Goal: Information Seeking & Learning: Check status

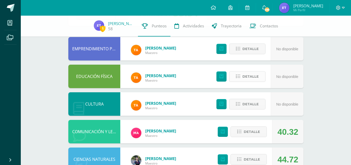
scroll to position [49, 0]
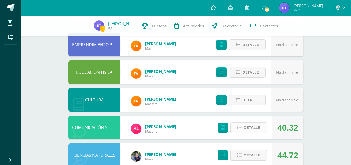
click at [243, 128] on button "Detalle" at bounding box center [249, 127] width 36 height 11
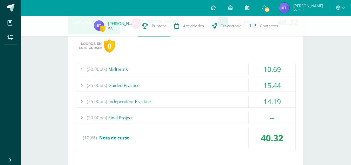
scroll to position [155, 0]
click at [180, 63] on div "(30.00pts) Midterms" at bounding box center [185, 69] width 219 height 12
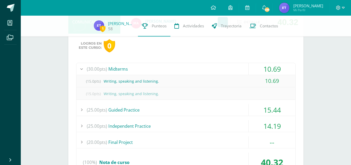
click at [180, 64] on div "(30.00pts) Midterms" at bounding box center [185, 69] width 219 height 12
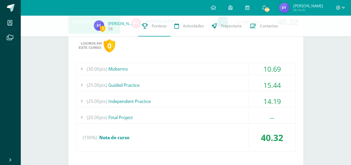
click at [170, 85] on div "(25.00pts) Guided Practice" at bounding box center [185, 85] width 219 height 12
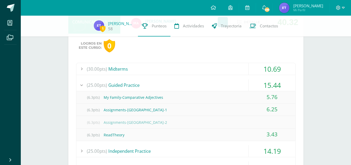
click at [170, 85] on div "(25.00pts) Guided Practice" at bounding box center [185, 85] width 219 height 12
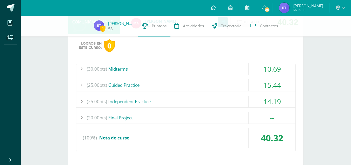
scroll to position [185, 0]
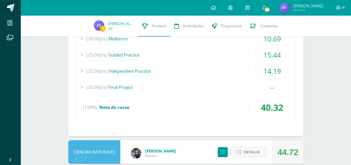
click at [153, 78] on div "(30.00pts) Midterms 10.69 (15.0pts) Writing, speaking and listening. 10.69 (15.…" at bounding box center [186, 77] width 220 height 89
click at [140, 70] on div "(25.00pts) Independent Practice" at bounding box center [185, 71] width 219 height 12
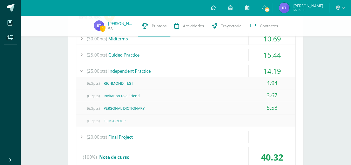
click at [140, 70] on div "(25.00pts) Independent Practice" at bounding box center [185, 71] width 219 height 12
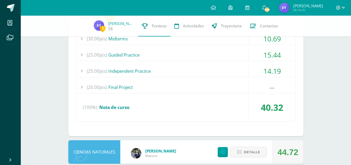
click at [146, 85] on div "(20.00pts) Final Project" at bounding box center [185, 87] width 219 height 12
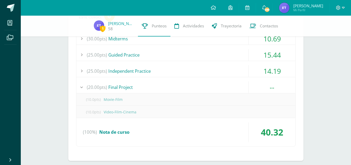
click at [146, 85] on div "(20.00pts) Final Project" at bounding box center [185, 87] width 219 height 12
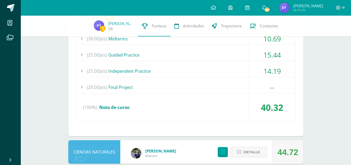
click at [155, 104] on div "(100%) Nota de curso" at bounding box center [185, 107] width 219 height 20
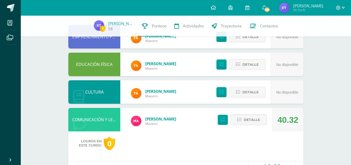
scroll to position [57, 0]
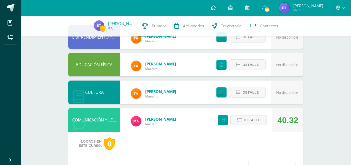
click at [247, 126] on div "Detalle" at bounding box center [241, 119] width 62 height 23
click at [244, 123] on button "Detalle" at bounding box center [249, 119] width 36 height 11
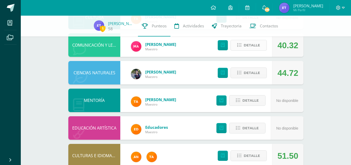
scroll to position [132, 0]
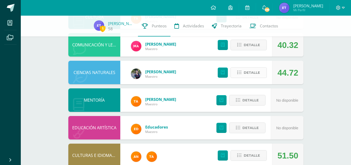
click at [255, 73] on span "Detalle" at bounding box center [252, 73] width 16 height 10
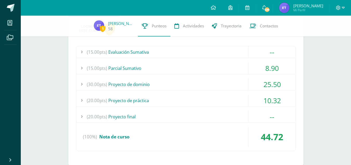
scroll to position [207, 0]
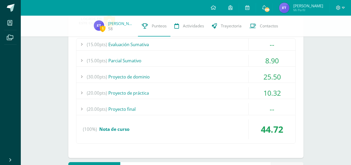
click at [198, 57] on div "(15.00pts) Parcial Sumativo" at bounding box center [185, 61] width 219 height 12
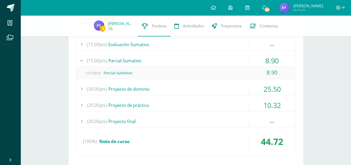
click at [198, 57] on div "(15.00pts) Parcial Sumativo" at bounding box center [185, 61] width 219 height 12
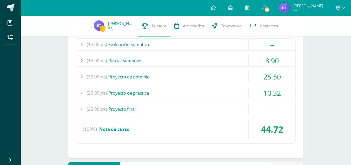
click at [172, 78] on div "(30.00pts) Proyecto de dominio" at bounding box center [185, 77] width 219 height 12
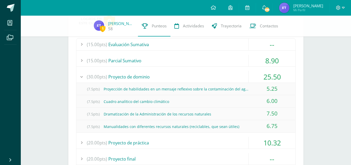
click at [172, 78] on div "(30.00pts) Proyecto de dominio" at bounding box center [185, 77] width 219 height 12
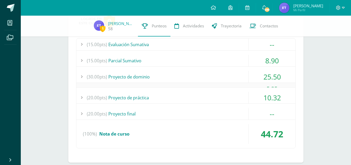
scroll to position [216, 0]
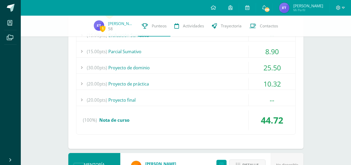
click at [166, 80] on div "(20.00pts) Proyecto de práctica" at bounding box center [185, 84] width 219 height 12
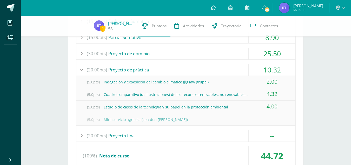
scroll to position [157, 0]
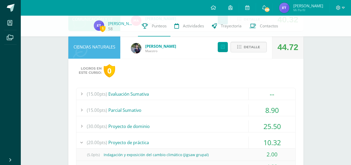
drag, startPoint x: 240, startPoint y: 97, endPoint x: 212, endPoint y: 87, distance: 30.0
click at [212, 87] on div "Logros en este curso: 0 (15.00pts) Evaluación Sumativa -- (15.0pts) Evaluación …" at bounding box center [185, 158] width 235 height 198
click at [215, 92] on div "(15.00pts) Evaluación Sumativa" at bounding box center [185, 94] width 219 height 12
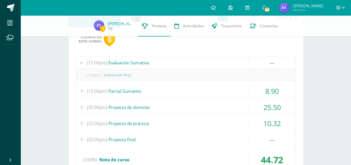
scroll to position [188, 0]
click at [188, 62] on div "(15.00pts) Evaluación Sumativa" at bounding box center [185, 63] width 219 height 12
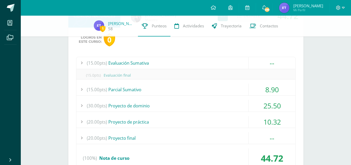
click at [188, 62] on div "(15.00pts) Evaluación Sumativa" at bounding box center [185, 63] width 219 height 12
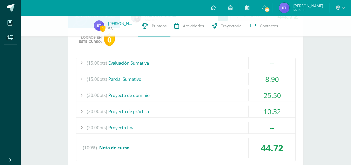
click at [188, 62] on div "(15.00pts) Evaluación Sumativa" at bounding box center [185, 63] width 219 height 12
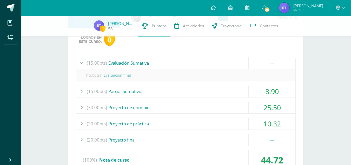
click at [188, 62] on div "(15.00pts) Evaluación Sumativa" at bounding box center [185, 63] width 219 height 12
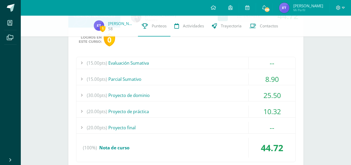
click at [166, 74] on div "(15.00pts) Parcial Sumativo" at bounding box center [185, 79] width 219 height 12
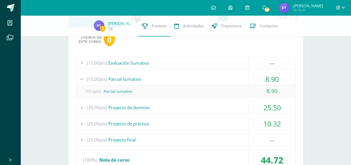
click at [166, 74] on div "(15.00pts) Parcial Sumativo" at bounding box center [185, 79] width 219 height 12
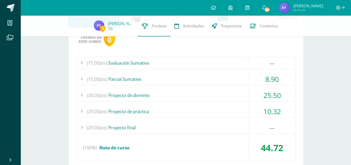
click at [149, 98] on div "(30.00pts) Proyecto de dominio" at bounding box center [185, 95] width 219 height 12
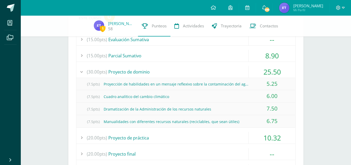
scroll to position [212, 0]
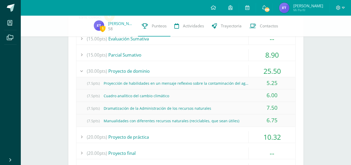
click at [149, 67] on div "(30.00pts) Proyecto de dominio" at bounding box center [185, 71] width 219 height 12
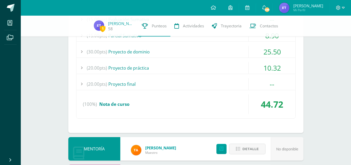
scroll to position [232, 0]
click at [145, 66] on div "(20.00pts) Proyecto de práctica" at bounding box center [185, 68] width 219 height 12
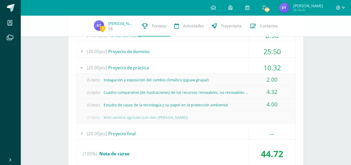
click at [145, 67] on div "(20.00pts) Proyecto de práctica" at bounding box center [185, 68] width 219 height 12
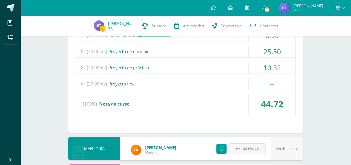
click at [160, 84] on div "(20.00pts) Proyecto final" at bounding box center [185, 84] width 219 height 12
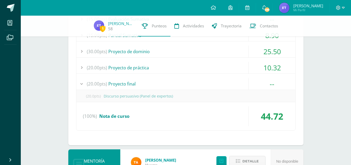
click at [160, 84] on div "(20.00pts) Proyecto final" at bounding box center [185, 84] width 219 height 12
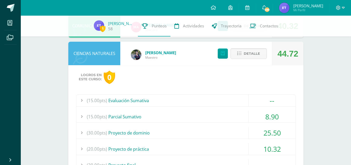
scroll to position [150, 0]
click at [254, 55] on span "Detalle" at bounding box center [252, 54] width 16 height 10
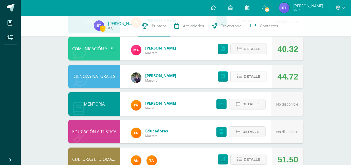
scroll to position [104, 0]
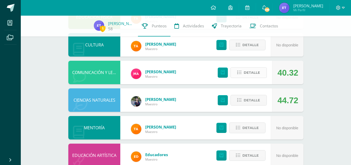
click at [257, 70] on span "Detalle" at bounding box center [252, 73] width 16 height 10
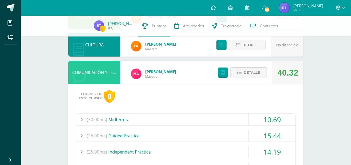
scroll to position [91, 0]
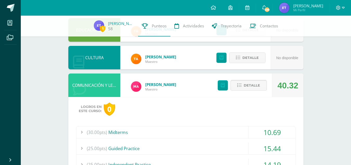
click at [254, 85] on span "Detalle" at bounding box center [252, 85] width 16 height 10
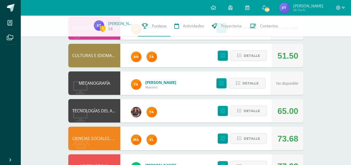
scroll to position [282, 0]
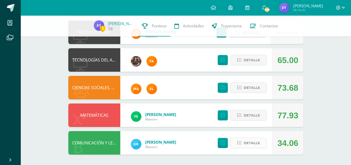
click at [253, 147] on span "Detalle" at bounding box center [252, 143] width 16 height 10
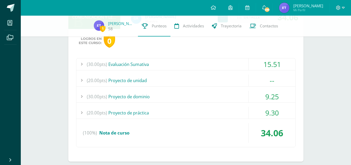
scroll to position [408, 0]
click at [143, 63] on div "(30.00pts) Evaluación Sumativa" at bounding box center [185, 64] width 219 height 12
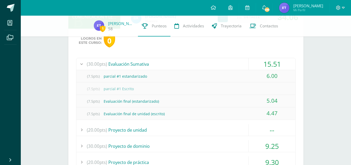
click at [143, 63] on div "(30.00pts) Evaluación Sumativa" at bounding box center [185, 64] width 219 height 12
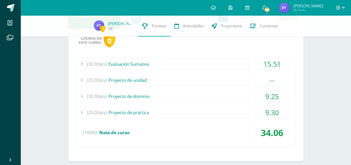
click at [147, 78] on div "(20.00pts) Proyecto de unidad" at bounding box center [185, 80] width 219 height 12
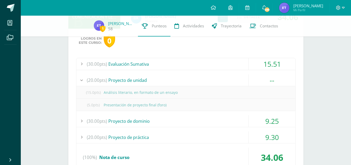
click at [147, 78] on div "(20.00pts) Proyecto de unidad" at bounding box center [185, 80] width 219 height 12
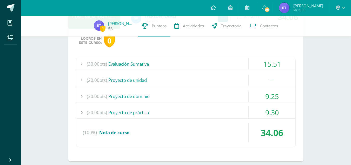
click at [148, 91] on div "(30.00pts) Proyecto de dominio" at bounding box center [185, 96] width 219 height 12
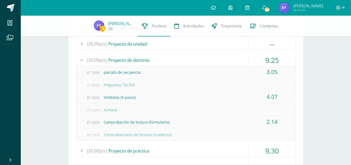
scroll to position [445, 0]
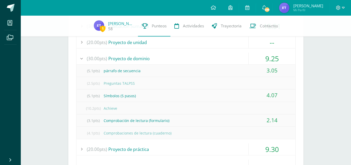
click at [153, 55] on div "(30.00pts) Proyecto de dominio" at bounding box center [185, 59] width 219 height 12
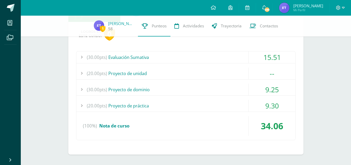
click at [179, 101] on div "(20.00pts) Proyecto de práctica" at bounding box center [185, 106] width 219 height 12
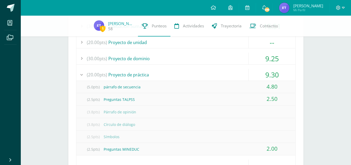
click at [156, 79] on div "(20.00pts) Proyecto de práctica" at bounding box center [185, 75] width 219 height 12
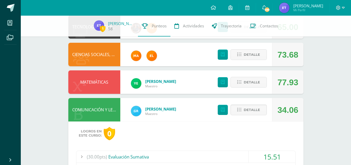
scroll to position [315, 0]
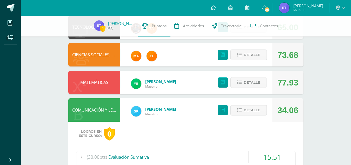
click at [255, 112] on span "Detalle" at bounding box center [252, 110] width 16 height 10
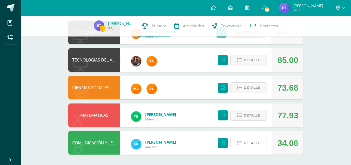
scroll to position [282, 0]
click at [256, 116] on span "Detalle" at bounding box center [252, 115] width 16 height 10
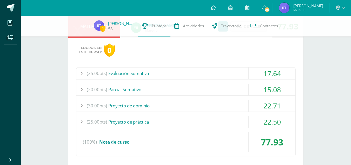
scroll to position [383, 0]
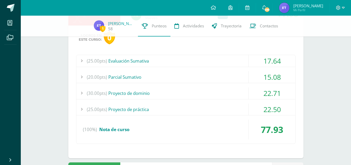
click at [178, 65] on div "(25.00pts) Evaluación Sumativa" at bounding box center [185, 61] width 219 height 12
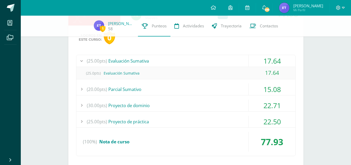
click at [168, 60] on div "(25.00pts) Evaluación Sumativa" at bounding box center [185, 61] width 219 height 12
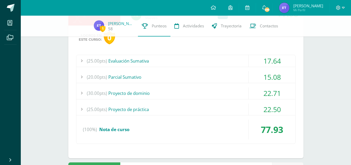
click at [165, 76] on div "(20.00pts) [GEOGRAPHIC_DATA]" at bounding box center [185, 77] width 219 height 12
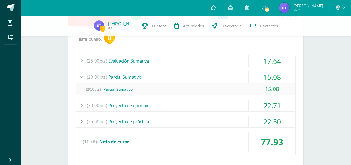
click at [165, 76] on div "(20.00pts) [GEOGRAPHIC_DATA]" at bounding box center [185, 77] width 219 height 12
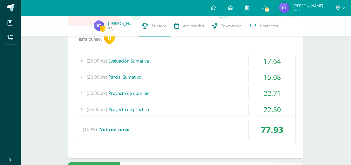
click at [166, 92] on div "(30.00pts) Proyecto de dominio" at bounding box center [185, 93] width 219 height 12
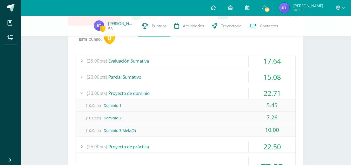
click at [166, 92] on div "(30.00pts) Proyecto de dominio" at bounding box center [185, 93] width 219 height 12
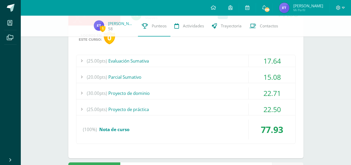
click at [168, 106] on div "(25.00pts) Proyecto de práctica" at bounding box center [185, 109] width 219 height 12
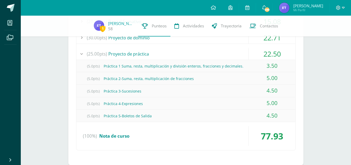
scroll to position [423, 0]
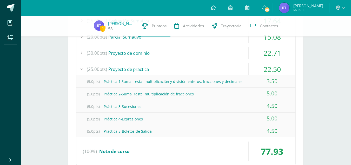
click at [159, 67] on div "(25.00pts) Proyecto de práctica" at bounding box center [185, 69] width 219 height 12
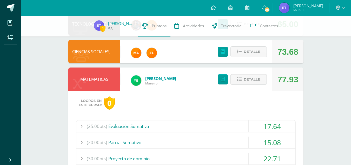
click at [254, 81] on span "Detalle" at bounding box center [252, 79] width 16 height 10
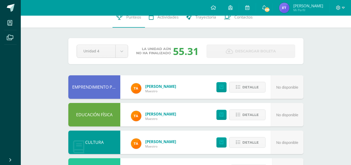
scroll to position [0, 0]
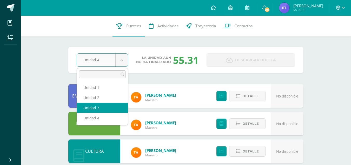
select select "Unidad 3"
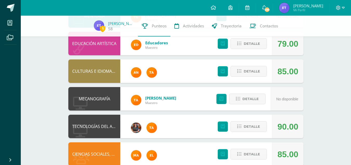
scroll to position [282, 0]
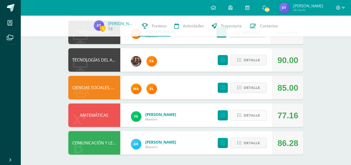
click at [241, 115] on icon at bounding box center [240, 115] width 4 height 4
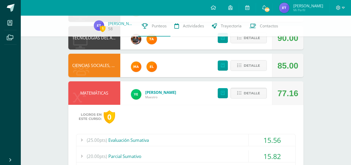
click at [249, 97] on span "Detalle" at bounding box center [252, 93] width 16 height 10
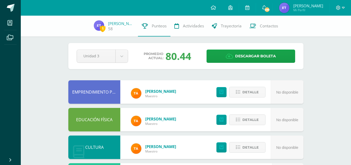
scroll to position [0, 0]
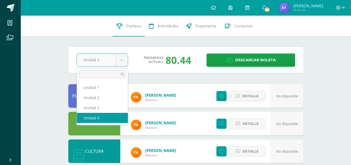
select select "Unidad 4"
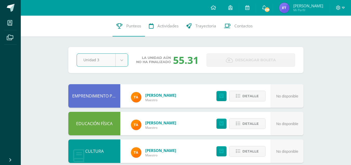
select select "Unidad 3"
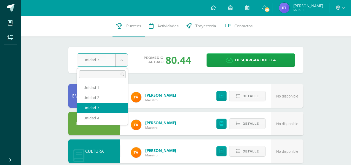
drag, startPoint x: 118, startPoint y: 60, endPoint x: 98, endPoint y: 119, distance: 62.2
select select "Unidad 4"
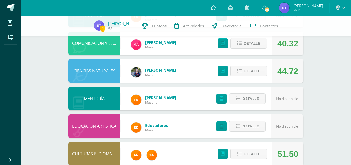
scroll to position [123, 0]
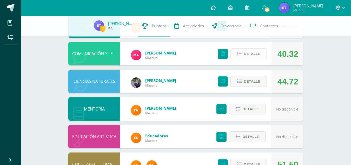
click at [265, 54] on button "Detalle" at bounding box center [249, 53] width 36 height 11
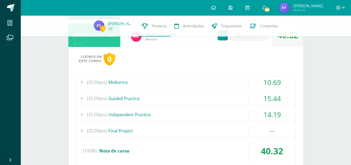
scroll to position [142, 0]
click at [209, 84] on div "(30.00pts) Midterms" at bounding box center [185, 82] width 219 height 12
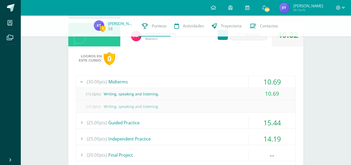
click at [209, 84] on div "(30.00pts) Midterms" at bounding box center [185, 82] width 219 height 12
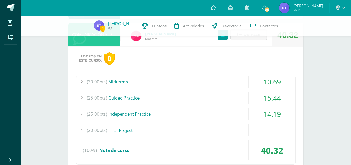
click at [210, 91] on div "(30.00pts) Midterms 10.69 (15.0pts) Writing, speaking and listening. 10.69 (15.…" at bounding box center [186, 119] width 220 height 89
click at [211, 97] on div "(25.00pts) Guided Practice" at bounding box center [185, 98] width 219 height 12
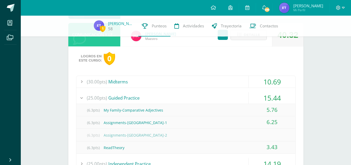
click at [211, 97] on div "(25.00pts) Guided Practice" at bounding box center [185, 98] width 219 height 12
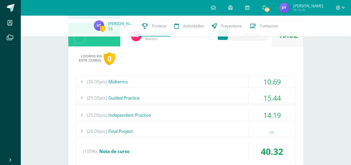
scroll to position [135, 0]
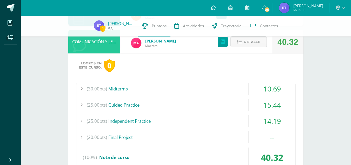
click at [255, 45] on span "Detalle" at bounding box center [252, 42] width 16 height 10
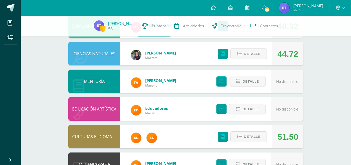
scroll to position [150, 0]
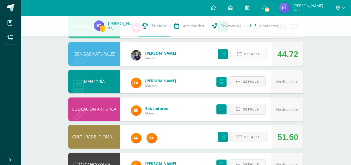
click at [258, 52] on span "Detalle" at bounding box center [252, 54] width 16 height 10
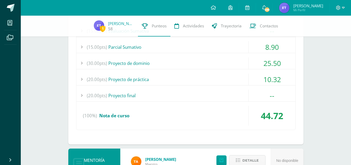
scroll to position [220, 0]
click at [217, 98] on div "(20.00pts) Proyecto final" at bounding box center [185, 96] width 219 height 12
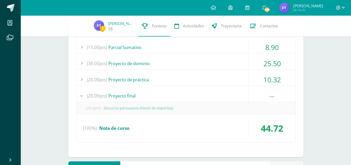
click at [217, 98] on div "(20.00pts) Proyecto final" at bounding box center [185, 96] width 219 height 12
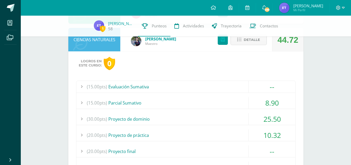
scroll to position [128, 0]
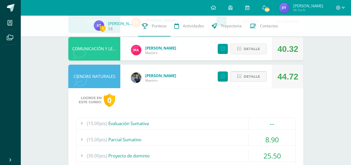
click at [257, 74] on span "Detalle" at bounding box center [252, 77] width 16 height 10
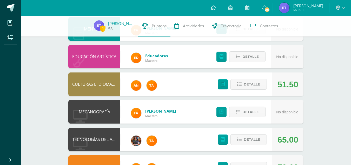
scroll to position [205, 0]
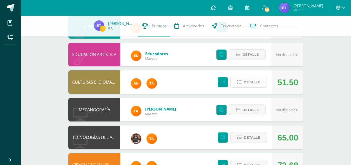
click at [249, 87] on button "Detalle" at bounding box center [249, 82] width 36 height 11
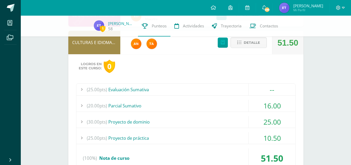
scroll to position [238, 0]
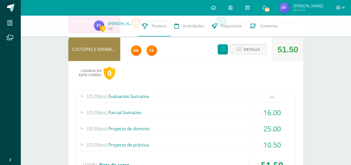
click at [258, 51] on span "Detalle" at bounding box center [252, 49] width 16 height 10
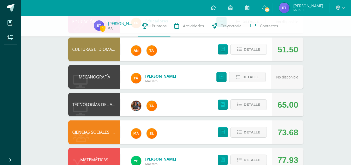
click at [254, 52] on span "Detalle" at bounding box center [252, 49] width 16 height 10
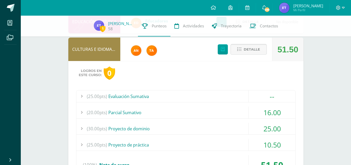
click at [254, 52] on span "Detalle" at bounding box center [252, 49] width 16 height 10
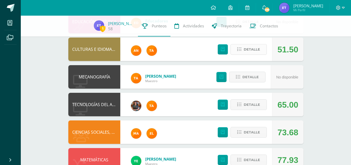
click at [254, 52] on span "Detalle" at bounding box center [252, 49] width 16 height 10
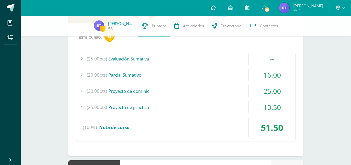
scroll to position [275, 0]
click at [201, 59] on div "(25.00pts) Evaluación Sumativa" at bounding box center [185, 59] width 219 height 12
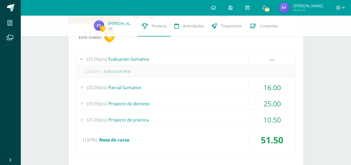
click at [201, 59] on div "(25.00pts) Evaluación Sumativa" at bounding box center [185, 59] width 219 height 12
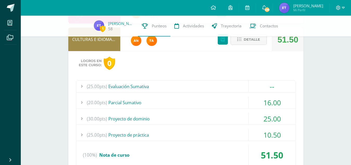
scroll to position [264, 0]
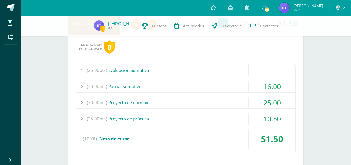
click at [181, 121] on div "(25.00pts) Proyecto de práctica" at bounding box center [185, 119] width 219 height 12
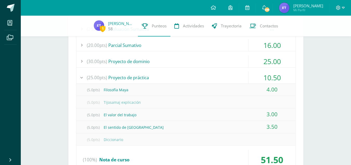
scroll to position [305, 0]
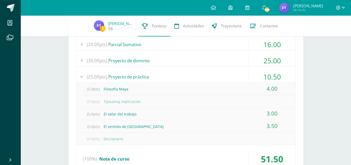
click at [147, 74] on div "(25.00pts) Proyecto de práctica" at bounding box center [185, 77] width 219 height 12
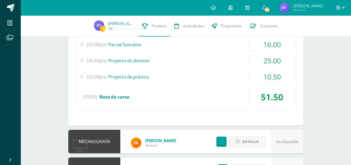
click at [144, 65] on div "(30.00pts) Proyecto de dominio" at bounding box center [185, 61] width 219 height 12
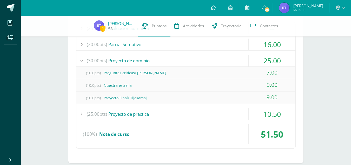
click at [143, 63] on div "(30.00pts) Proyecto de dominio" at bounding box center [185, 61] width 219 height 12
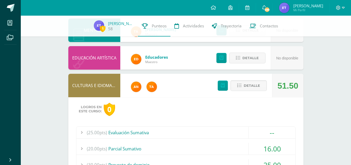
scroll to position [198, 0]
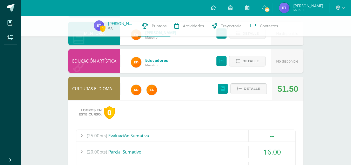
click at [250, 92] on span "Detalle" at bounding box center [252, 89] width 16 height 10
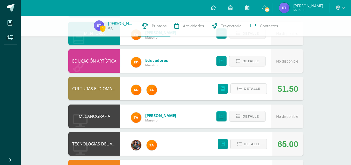
click at [250, 92] on span "Detalle" at bounding box center [252, 89] width 16 height 10
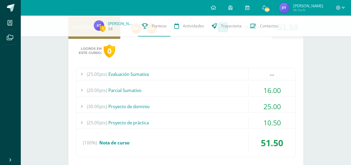
scroll to position [260, 0]
click at [159, 69] on div "(25.00pts) Evaluación Sumativa" at bounding box center [185, 74] width 219 height 12
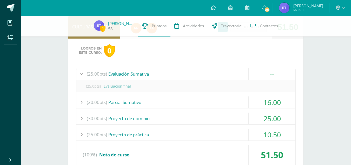
click at [161, 70] on div "(25.00pts) Evaluación Sumativa" at bounding box center [185, 74] width 219 height 12
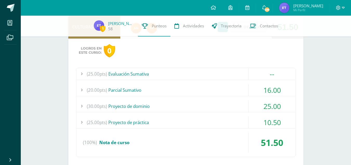
click at [157, 91] on div "(20.00pts) [GEOGRAPHIC_DATA]" at bounding box center [185, 90] width 219 height 12
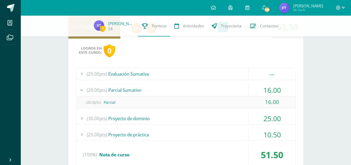
click at [157, 91] on div "(20.00pts) [GEOGRAPHIC_DATA]" at bounding box center [185, 90] width 219 height 12
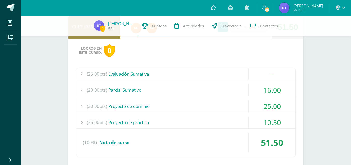
click at [150, 102] on div "(30.00pts) Proyecto de dominio" at bounding box center [185, 106] width 219 height 12
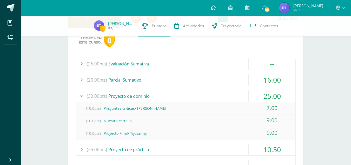
scroll to position [270, 0]
click at [151, 90] on div "(25.00pts) Evaluación Sumativa -- (25.0pts) Evaluación final" at bounding box center [186, 121] width 220 height 126
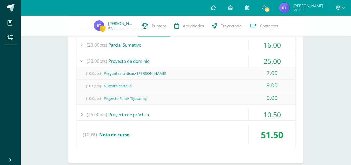
scroll to position [305, 0]
click at [138, 66] on div "(30.00pts) Proyecto de dominio" at bounding box center [185, 61] width 219 height 12
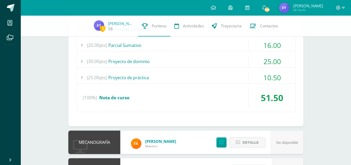
click at [144, 76] on div "(25.00pts) Proyecto de práctica" at bounding box center [185, 78] width 219 height 12
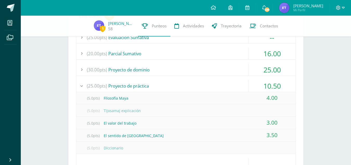
scroll to position [296, 0]
click at [183, 86] on div "(25.00pts) Proyecto de práctica" at bounding box center [185, 86] width 219 height 12
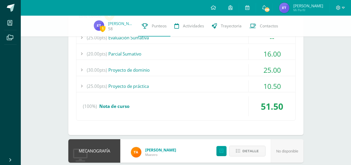
click at [183, 86] on div "(25.00pts) Proyecto de práctica" at bounding box center [185, 86] width 219 height 12
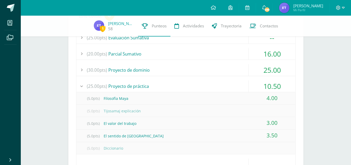
scroll to position [322, 0]
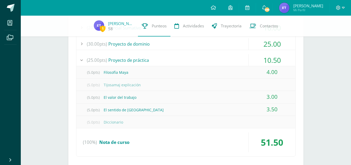
click at [186, 53] on div "(25.00pts) Evaluación Sumativa -- (25.0pts) Evaluación final" at bounding box center [186, 80] width 220 height 151
click at [196, 59] on div "(25.00pts) Proyecto de práctica" at bounding box center [185, 60] width 219 height 12
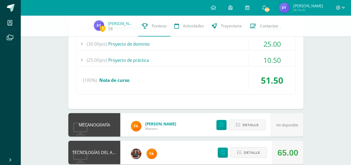
click at [196, 59] on div "(25.00pts) Proyecto de práctica" at bounding box center [185, 60] width 219 height 12
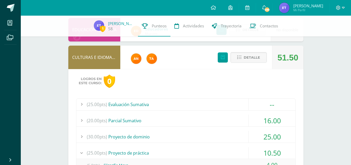
scroll to position [230, 0]
click at [257, 56] on span "Detalle" at bounding box center [252, 57] width 16 height 10
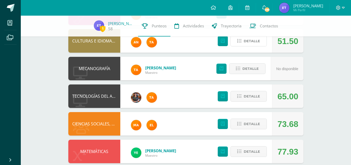
scroll to position [282, 0]
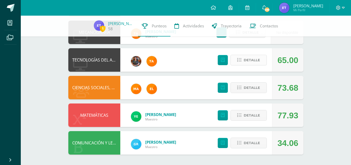
click at [254, 61] on span "Detalle" at bounding box center [252, 60] width 16 height 10
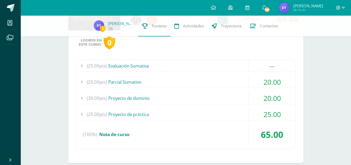
scroll to position [323, 0]
click at [202, 79] on div "(20.00pts) [GEOGRAPHIC_DATA]" at bounding box center [185, 82] width 219 height 12
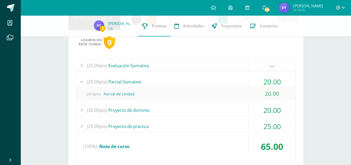
click at [202, 79] on div "(20.00pts) [GEOGRAPHIC_DATA]" at bounding box center [185, 82] width 219 height 12
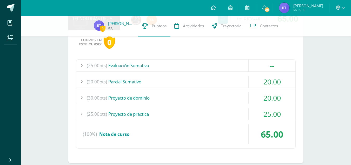
click at [181, 92] on div "(30.00pts) Proyecto de dominio" at bounding box center [185, 98] width 219 height 12
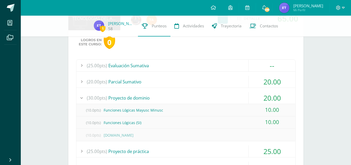
click at [181, 92] on div "(30.00pts) Proyecto de dominio" at bounding box center [185, 98] width 219 height 12
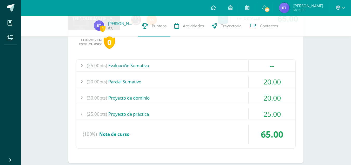
click at [190, 111] on div "(25.00pts) Proyecto de práctica" at bounding box center [185, 114] width 219 height 12
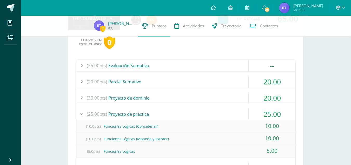
click at [190, 111] on div "(25.00pts) Proyecto de práctica" at bounding box center [185, 114] width 219 height 12
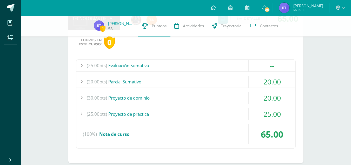
click at [187, 110] on div "(25.00pts) Proyecto de práctica" at bounding box center [185, 114] width 219 height 12
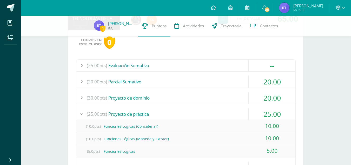
click at [193, 115] on div "(25.00pts) Proyecto de práctica" at bounding box center [185, 114] width 219 height 12
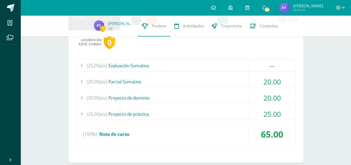
click at [176, 95] on div "(30.00pts) Proyecto de dominio" at bounding box center [185, 98] width 219 height 12
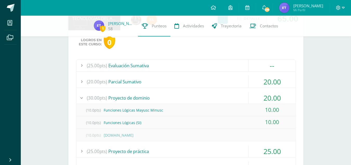
drag, startPoint x: 179, startPoint y: 97, endPoint x: 159, endPoint y: 92, distance: 20.6
click at [159, 92] on div "(30.00pts) Proyecto de dominio" at bounding box center [185, 98] width 219 height 12
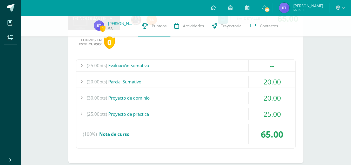
drag, startPoint x: 153, startPoint y: 84, endPoint x: 135, endPoint y: 80, distance: 18.6
click at [135, 80] on div "(20.00pts) [GEOGRAPHIC_DATA]" at bounding box center [185, 82] width 219 height 12
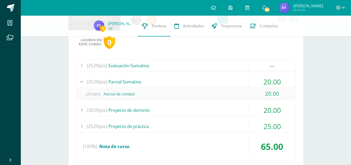
click at [135, 80] on div "(20.00pts) [GEOGRAPHIC_DATA]" at bounding box center [185, 82] width 219 height 12
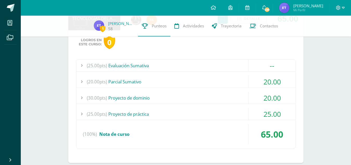
drag, startPoint x: 128, startPoint y: 68, endPoint x: 119, endPoint y: 68, distance: 8.8
click at [119, 68] on div "(25.00pts) Evaluación Sumativa" at bounding box center [185, 66] width 219 height 12
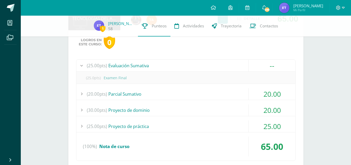
click at [146, 57] on div "Logros en este curso: 0 (25.00pts) Evaluación Sumativa -- (25.0pts) Examen Final" at bounding box center [185, 102] width 235 height 145
drag, startPoint x: 160, startPoint y: 65, endPoint x: 126, endPoint y: 69, distance: 34.0
click at [126, 69] on div "(25.00pts) Evaluación Sumativa" at bounding box center [185, 66] width 219 height 12
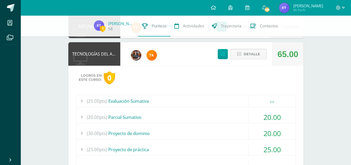
scroll to position [286, 0]
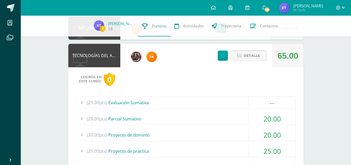
click at [265, 57] on button "Detalle" at bounding box center [249, 55] width 36 height 11
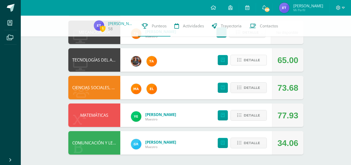
scroll to position [282, 0]
click at [253, 88] on span "Detalle" at bounding box center [252, 88] width 16 height 10
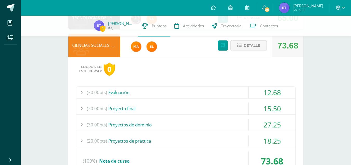
scroll to position [324, 0]
click at [201, 90] on div "(30.00pts) Evaluación" at bounding box center [185, 92] width 219 height 12
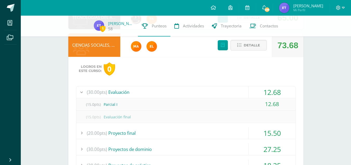
click at [204, 92] on div "(30.00pts) Evaluación" at bounding box center [185, 92] width 219 height 12
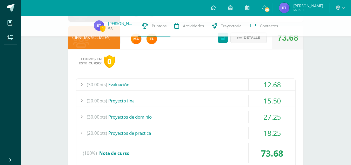
scroll to position [334, 0]
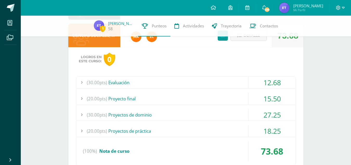
click at [195, 85] on div "(30.00pts) Evaluación" at bounding box center [185, 82] width 219 height 12
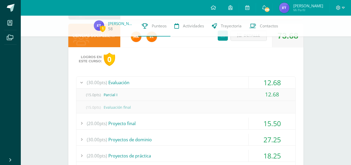
click at [195, 85] on div "(30.00pts) Evaluación" at bounding box center [185, 82] width 219 height 12
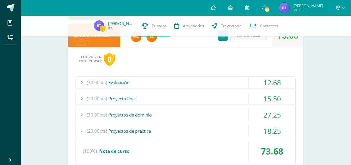
click at [166, 97] on div "(20.00pts) Proyecto final" at bounding box center [185, 99] width 219 height 12
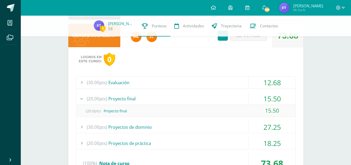
click at [166, 97] on div "(20.00pts) Proyecto final" at bounding box center [185, 99] width 219 height 12
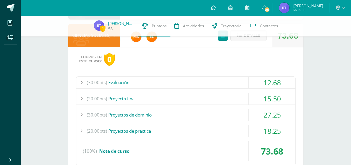
click at [158, 116] on div "(30.00pts) Proyectos de dominio" at bounding box center [185, 115] width 219 height 12
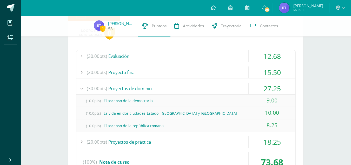
scroll to position [363, 0]
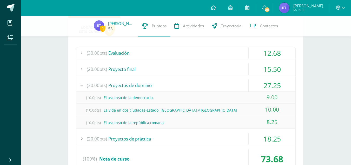
click at [142, 87] on div "(30.00pts) Proyectos de dominio" at bounding box center [185, 85] width 219 height 12
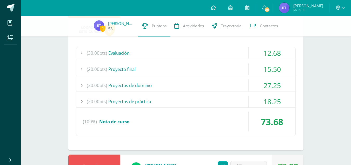
click at [144, 105] on div "(20.00pts) Proyectos de práctica" at bounding box center [185, 101] width 219 height 12
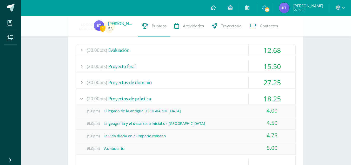
click at [142, 100] on div "(20.00pts) Proyectos de práctica" at bounding box center [185, 99] width 219 height 12
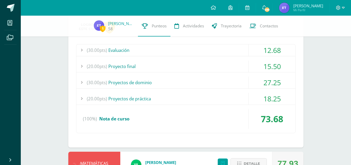
scroll to position [301, 0]
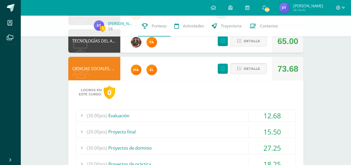
click at [246, 68] on span "Detalle" at bounding box center [252, 69] width 16 height 10
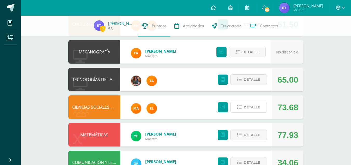
scroll to position [282, 0]
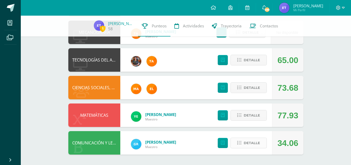
click at [238, 143] on button "Detalle" at bounding box center [249, 142] width 36 height 11
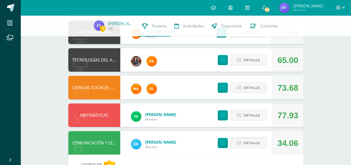
click at [247, 142] on button "Detalle" at bounding box center [249, 142] width 36 height 11
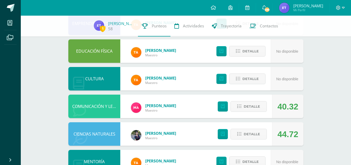
scroll to position [0, 0]
